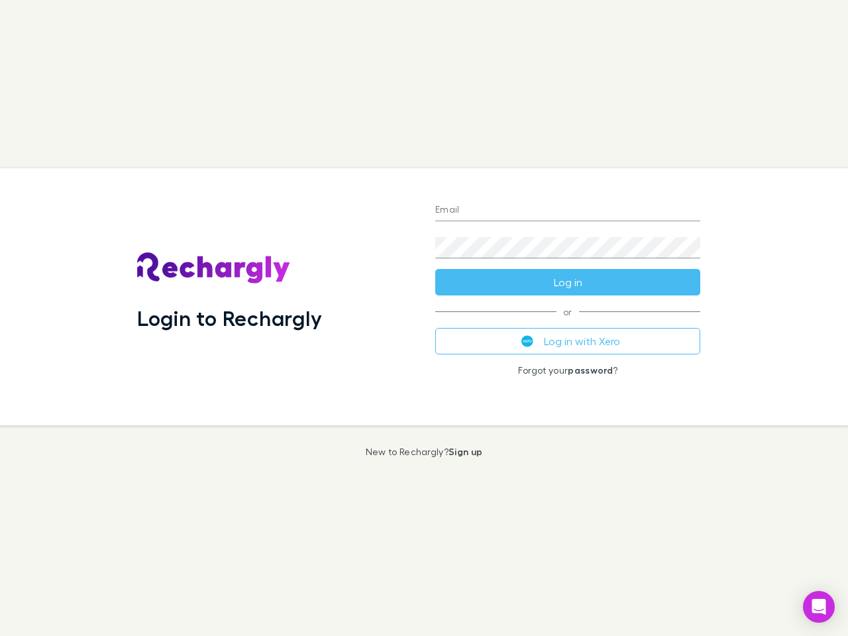
click at [424, 318] on div "Login to Rechargly" at bounding box center [276, 296] width 298 height 257
click at [568, 211] on input "Email" at bounding box center [567, 210] width 265 height 21
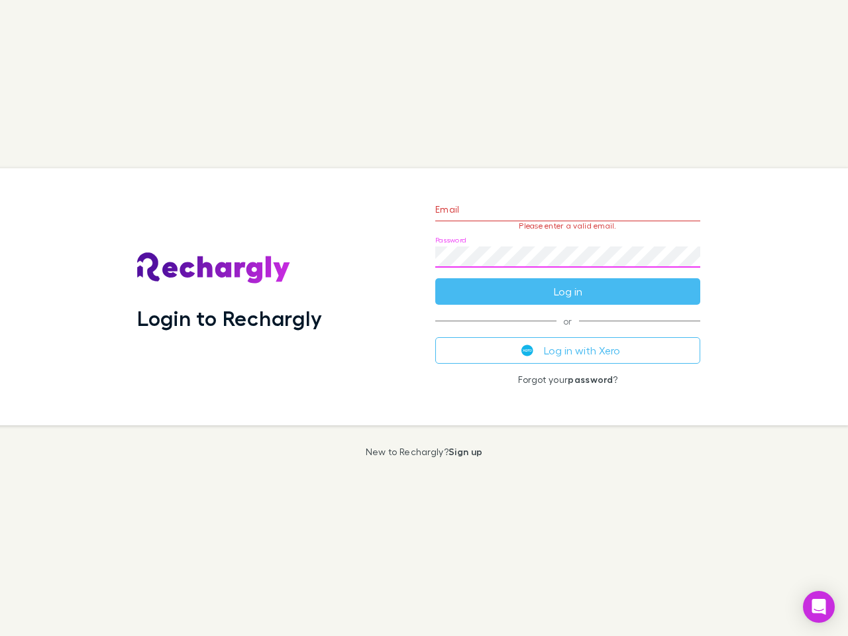
click at [568, 282] on form "Email Please enter a valid email. Password Log in" at bounding box center [567, 247] width 265 height 115
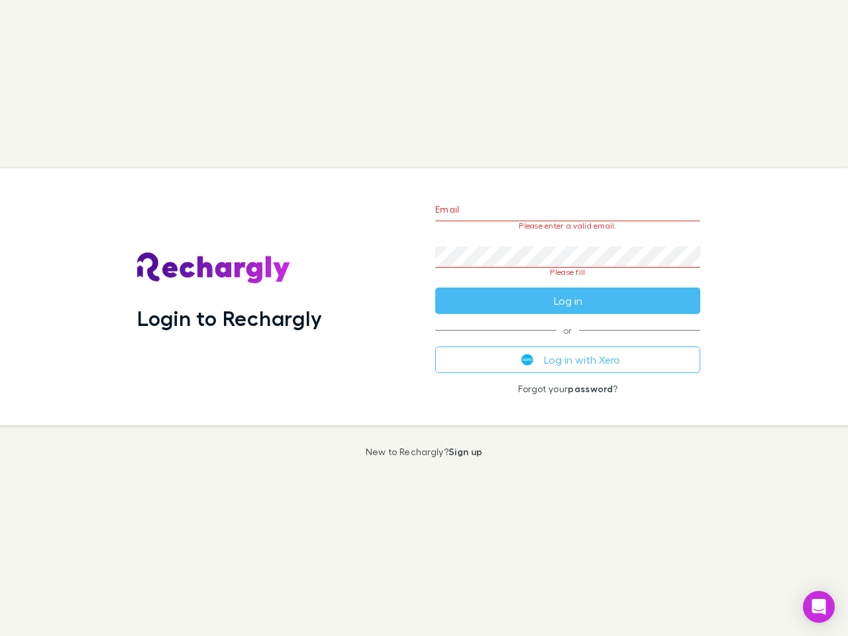
click at [568, 341] on div "Email Please enter a valid email. Password Please fill Log in or Log in with Xe…" at bounding box center [568, 296] width 286 height 257
click at [819, 607] on icon "Open Intercom Messenger" at bounding box center [820, 607] width 14 height 16
